Goal: Task Accomplishment & Management: Use online tool/utility

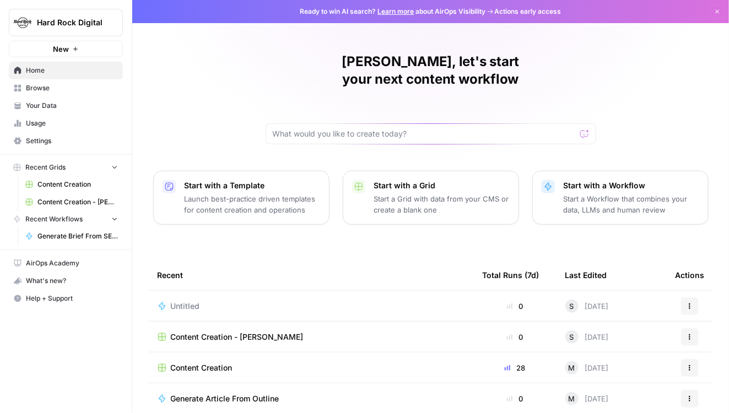
click at [82, 189] on link "Content Creation" at bounding box center [71, 185] width 102 height 18
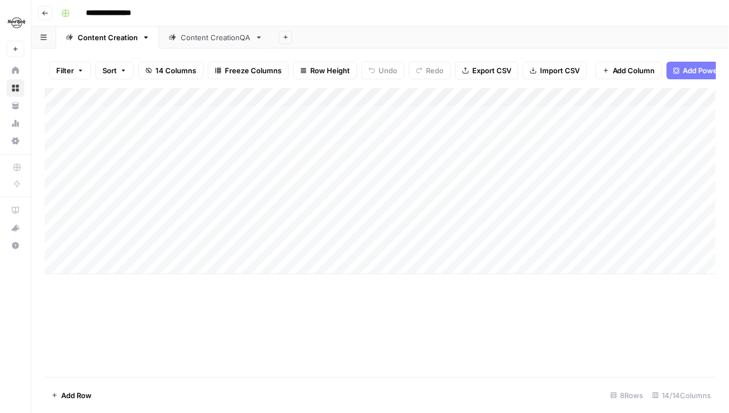
click at [297, 99] on div "Add Column" at bounding box center [380, 181] width 671 height 186
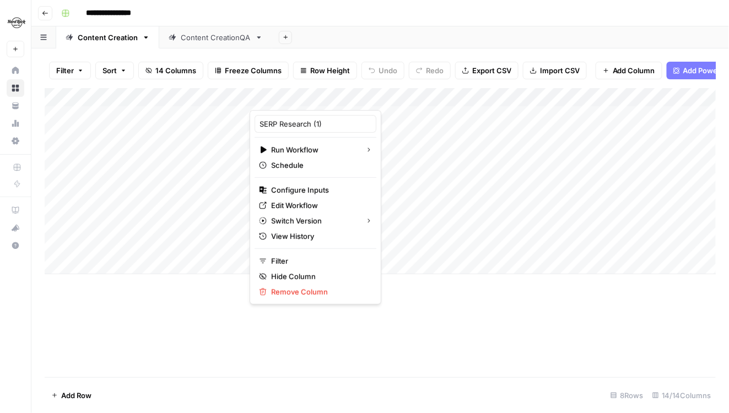
click at [296, 98] on div at bounding box center [300, 99] width 100 height 22
click at [310, 91] on div at bounding box center [300, 99] width 100 height 22
click at [295, 205] on span "Edit Workflow" at bounding box center [319, 205] width 96 height 11
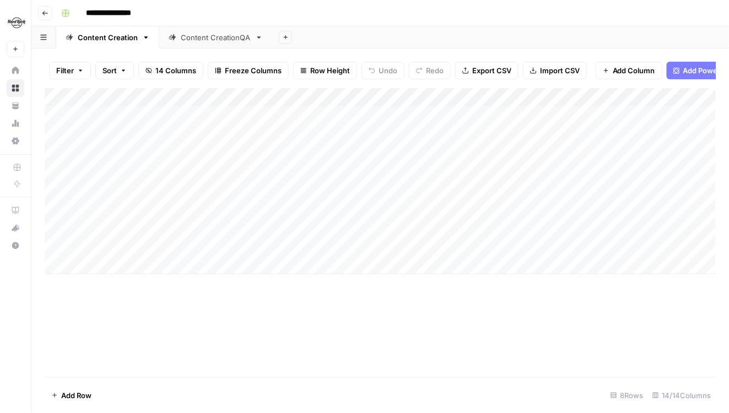
click at [514, 245] on div "Add Column" at bounding box center [380, 181] width 671 height 186
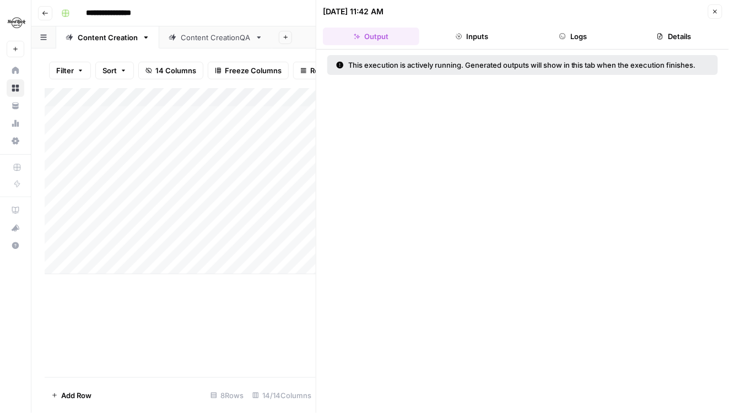
click at [243, 291] on div "Add Column" at bounding box center [180, 232] width 271 height 289
click at [712, 8] on icon "button" at bounding box center [715, 11] width 7 height 7
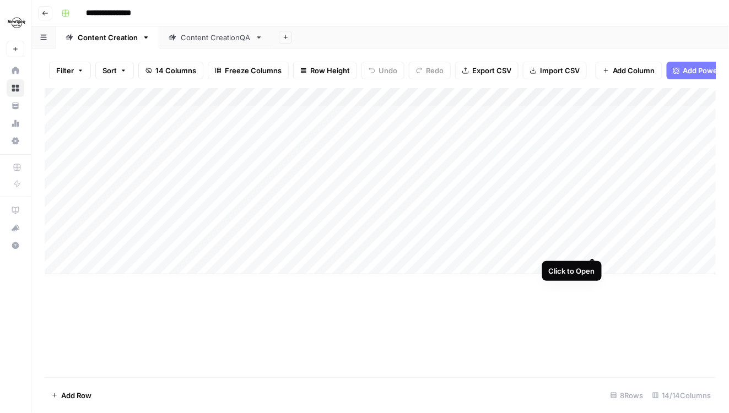
click at [594, 245] on div "Add Column" at bounding box center [380, 181] width 671 height 186
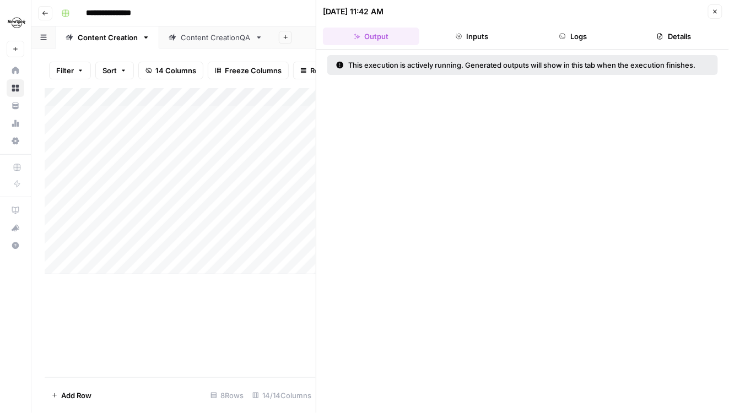
click at [583, 35] on button "Logs" at bounding box center [573, 37] width 96 height 18
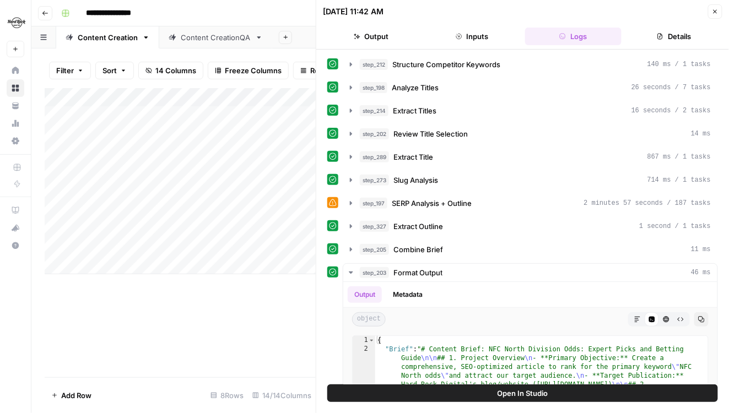
click at [232, 313] on div "Add Column" at bounding box center [180, 232] width 271 height 289
click at [718, 6] on button "Close" at bounding box center [715, 11] width 14 height 14
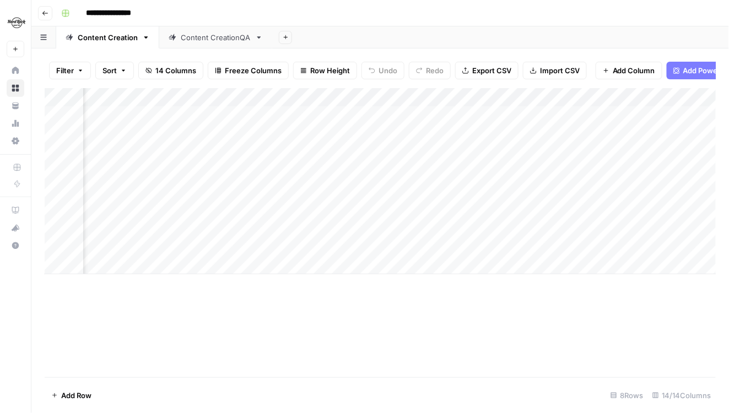
scroll to position [0, 685]
click at [555, 247] on div "Add Column" at bounding box center [380, 181] width 671 height 186
click at [496, 245] on div "Add Column" at bounding box center [380, 181] width 671 height 186
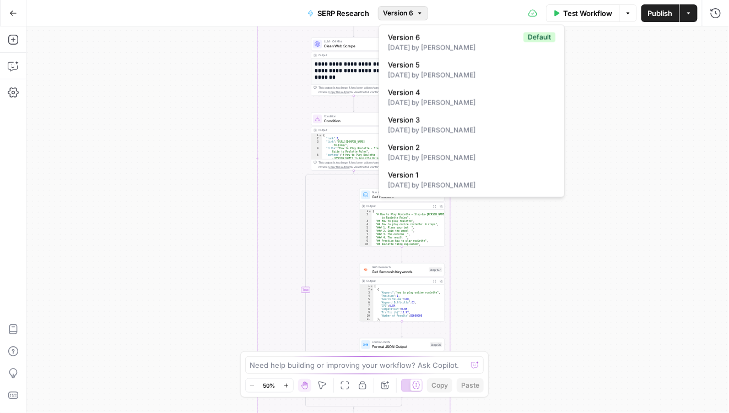
click at [418, 12] on icon "button" at bounding box center [419, 13] width 7 height 7
click at [416, 100] on div "3 days ago by Melanie Dell'Olio" at bounding box center [471, 103] width 167 height 10
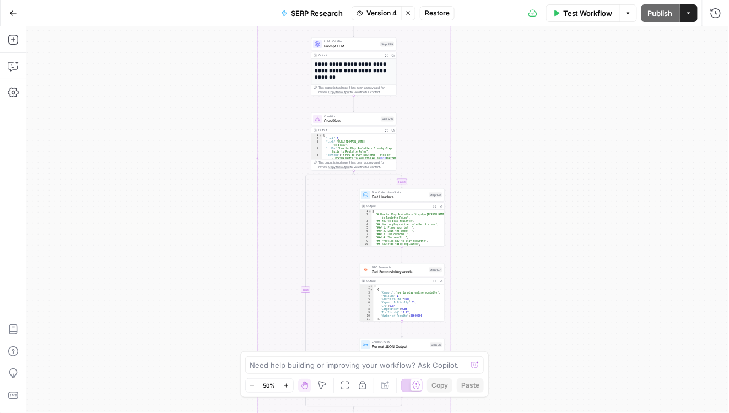
click at [434, 15] on span "Restore" at bounding box center [437, 13] width 25 height 10
